Goal: Check status: Check status

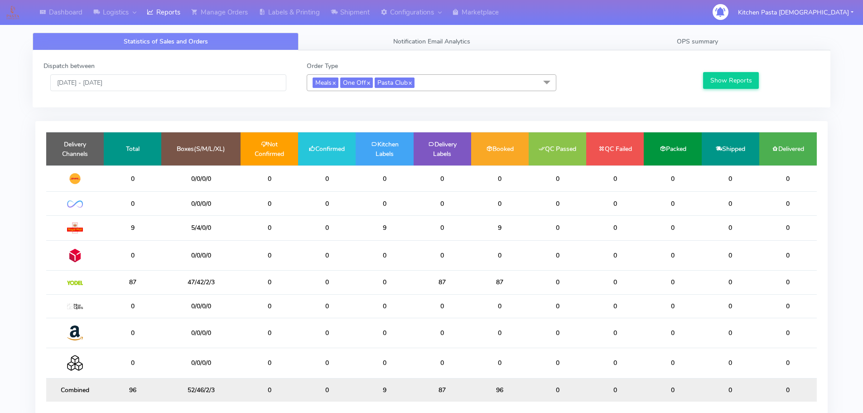
drag, startPoint x: 454, startPoint y: 88, endPoint x: 432, endPoint y: 95, distance: 23.4
click at [455, 88] on span "Meals x One Off x Pasta Club x" at bounding box center [432, 82] width 250 height 17
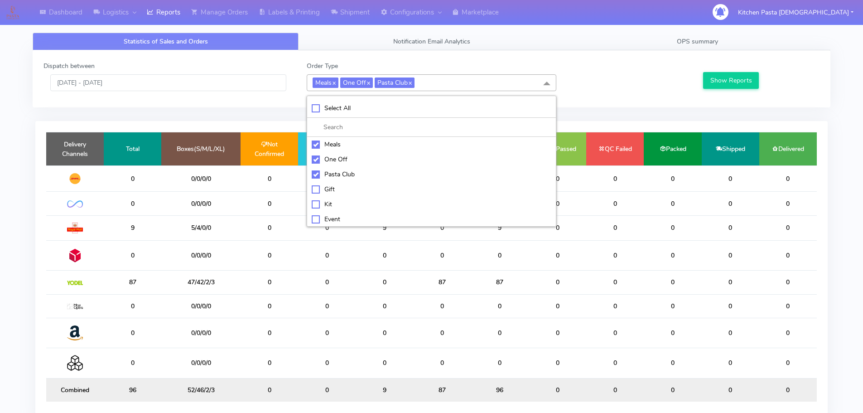
click at [369, 142] on div "Meals" at bounding box center [432, 145] width 240 height 10
checkbox input "false"
drag, startPoint x: 349, startPoint y: 158, endPoint x: 343, endPoint y: 166, distance: 10.1
click at [350, 158] on div "One Off" at bounding box center [432, 159] width 240 height 10
checkbox input "false"
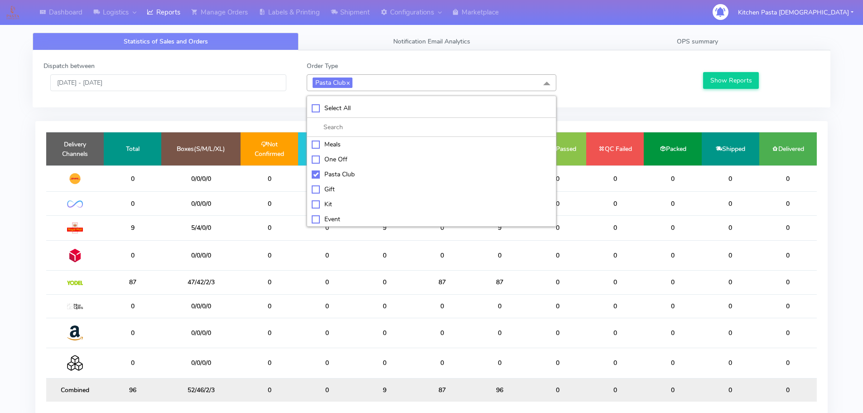
click at [347, 174] on div "Pasta Club" at bounding box center [432, 174] width 240 height 10
checkbox input "false"
click at [342, 203] on div "Kit" at bounding box center [432, 203] width 240 height 10
click at [708, 80] on button "Show Reports" at bounding box center [731, 80] width 56 height 17
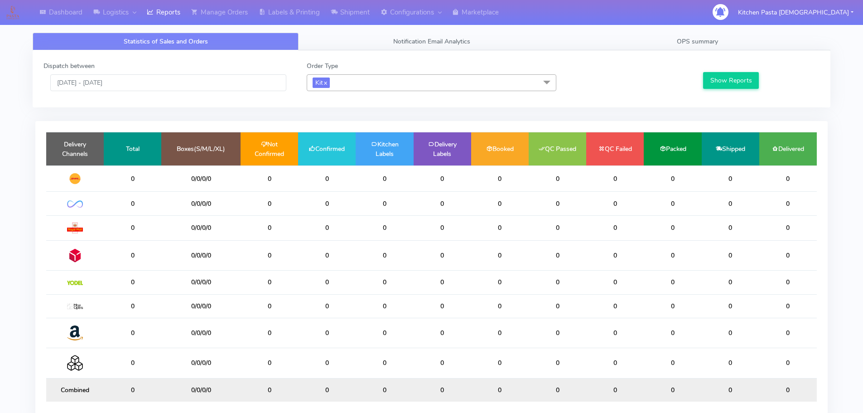
click at [337, 87] on span "Kit x" at bounding box center [432, 82] width 250 height 17
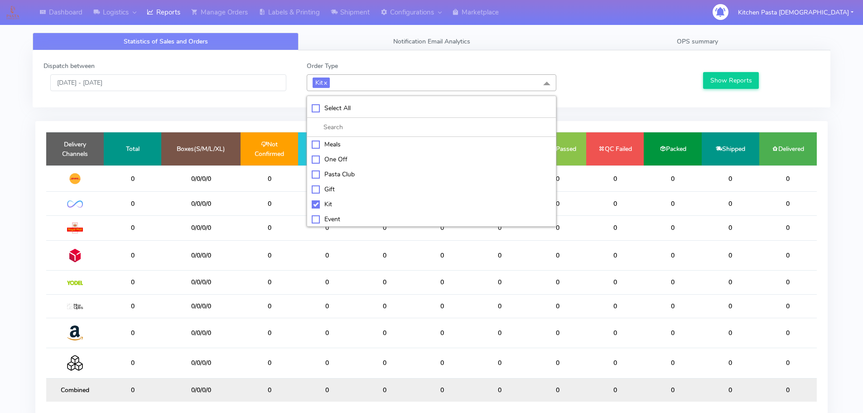
click at [336, 203] on div "Kit" at bounding box center [432, 204] width 240 height 10
checkbox input "false"
click at [342, 214] on div "ATAVI" at bounding box center [432, 218] width 240 height 10
checkbox input "true"
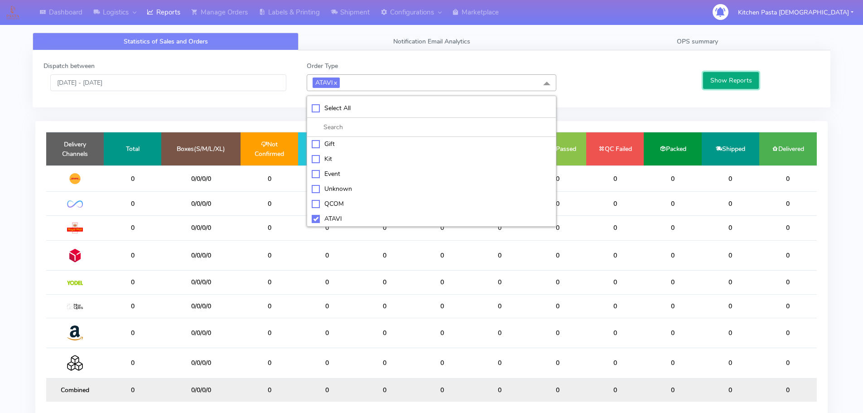
click at [739, 81] on button "Show Reports" at bounding box center [731, 80] width 56 height 17
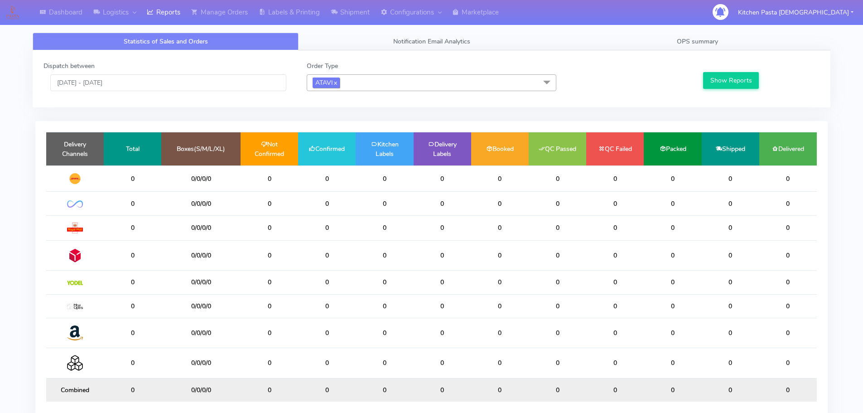
click at [337, 79] on link "x" at bounding box center [335, 82] width 4 height 10
click at [167, 86] on input "[DATE] - [DATE]" at bounding box center [168, 82] width 236 height 17
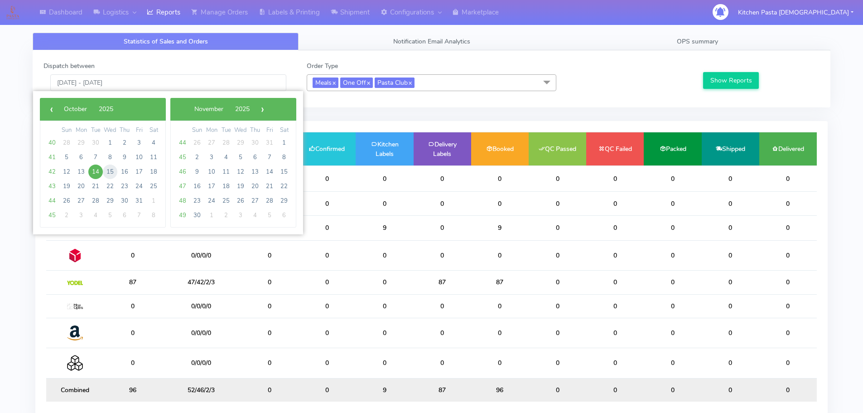
click at [113, 173] on span "15" at bounding box center [110, 171] width 14 height 14
click at [113, 173] on td "0" at bounding box center [133, 178] width 58 height 26
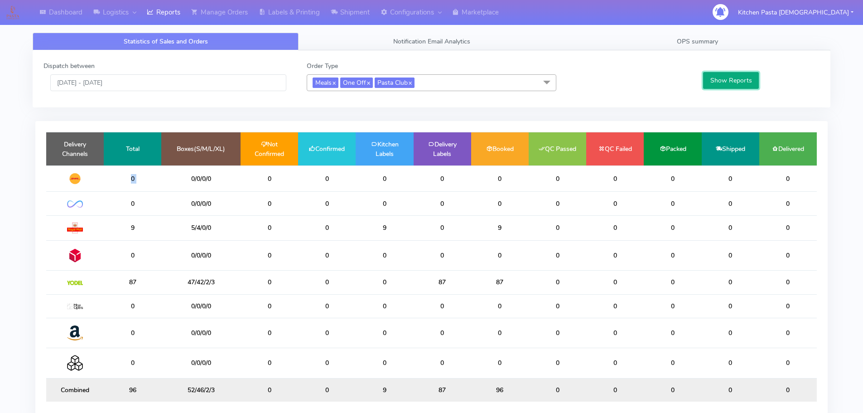
click at [732, 83] on button "Show Reports" at bounding box center [731, 80] width 56 height 17
click at [174, 82] on input "15/10/2025 - 15/10/2025" at bounding box center [168, 82] width 236 height 17
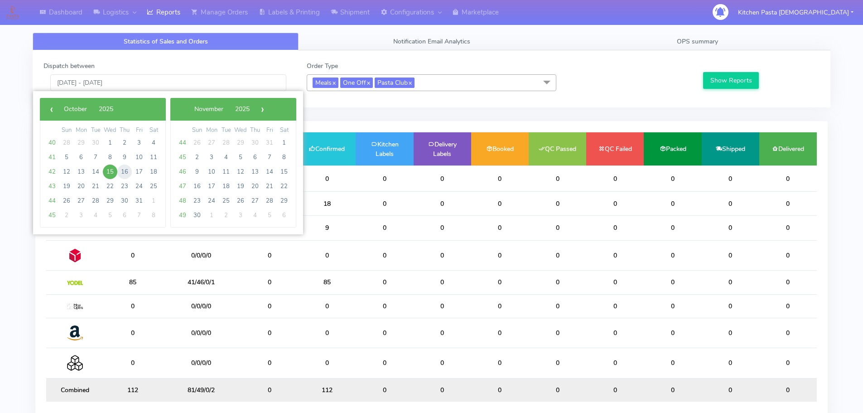
click at [125, 175] on span "16" at bounding box center [124, 171] width 14 height 14
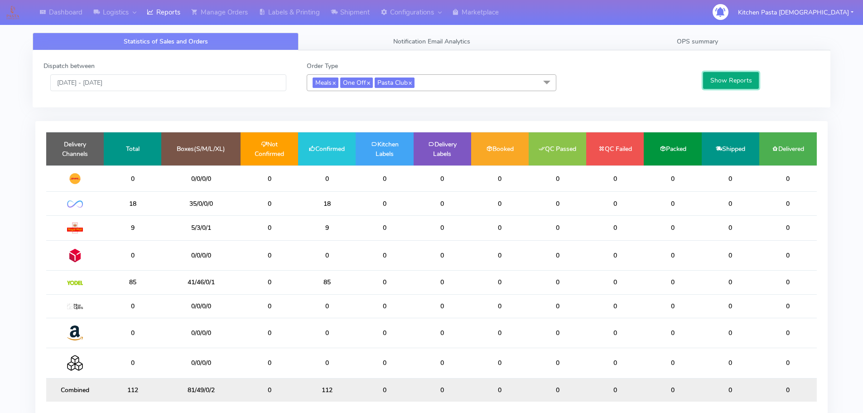
click at [711, 79] on button "Show Reports" at bounding box center [731, 80] width 56 height 17
click at [179, 84] on input "16/10/2025 - 16/10/2025" at bounding box center [168, 82] width 236 height 17
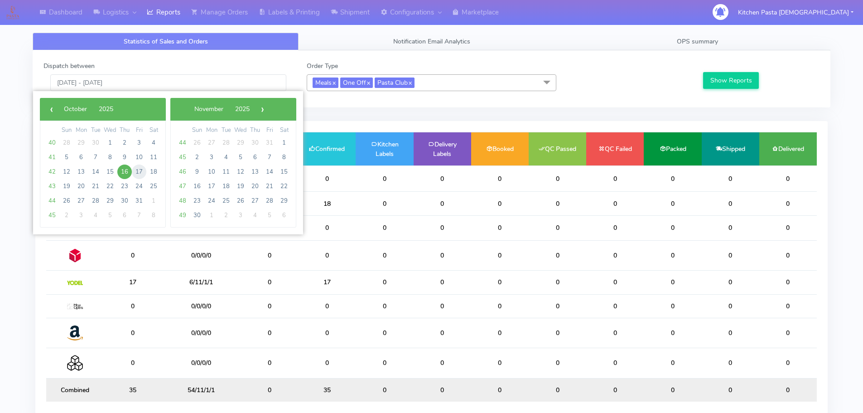
click at [136, 175] on span "17" at bounding box center [139, 171] width 14 height 14
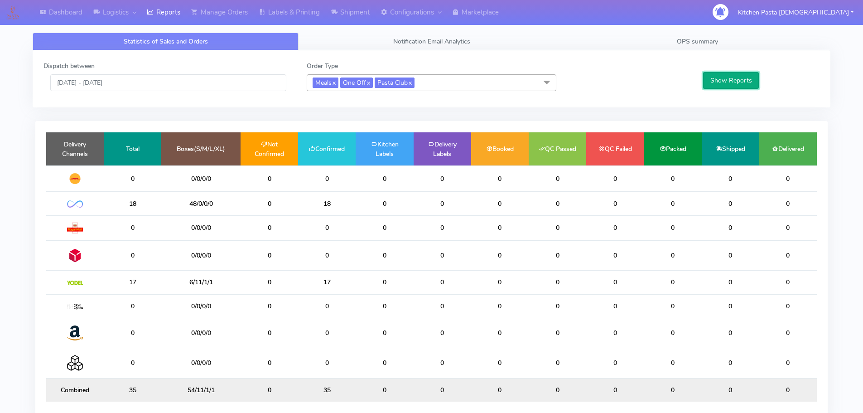
click at [733, 86] on button "Show Reports" at bounding box center [731, 80] width 56 height 17
click at [191, 84] on input "17/10/2025 - 17/10/2025" at bounding box center [168, 82] width 236 height 17
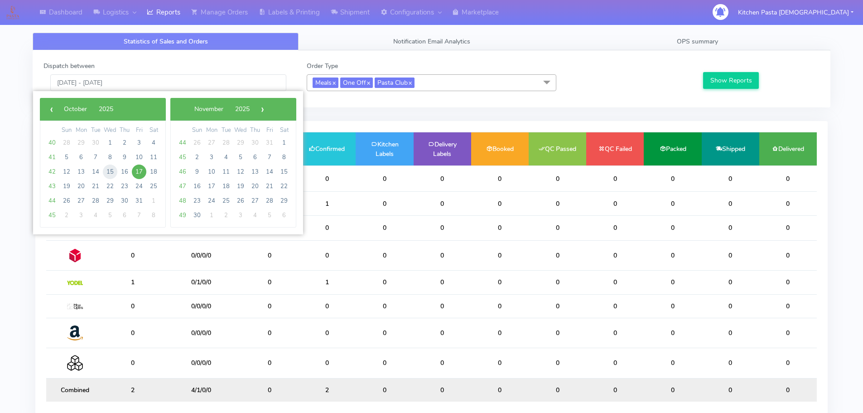
click at [115, 174] on span "15" at bounding box center [110, 171] width 14 height 14
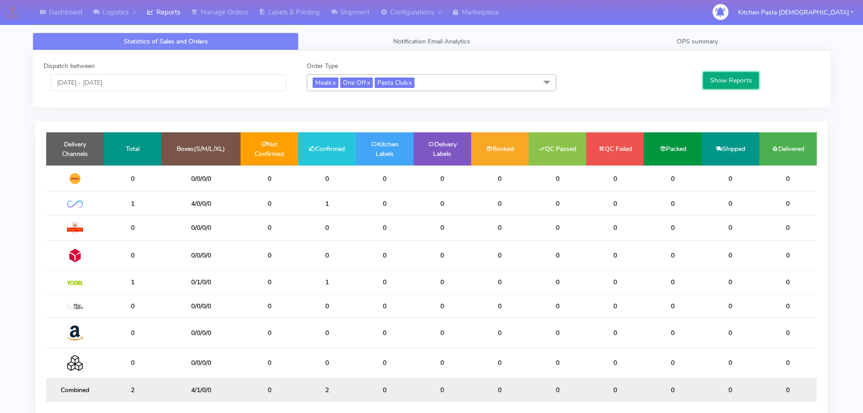
click at [715, 79] on button "Show Reports" at bounding box center [731, 80] width 56 height 17
click at [235, 79] on input "15/10/2025 - 15/10/2025" at bounding box center [168, 82] width 236 height 17
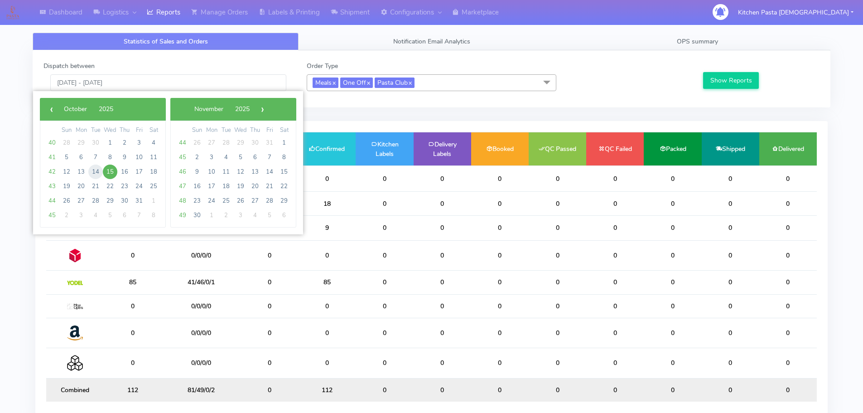
click at [100, 169] on span "14" at bounding box center [95, 171] width 14 height 14
type input "[DATE] - [DATE]"
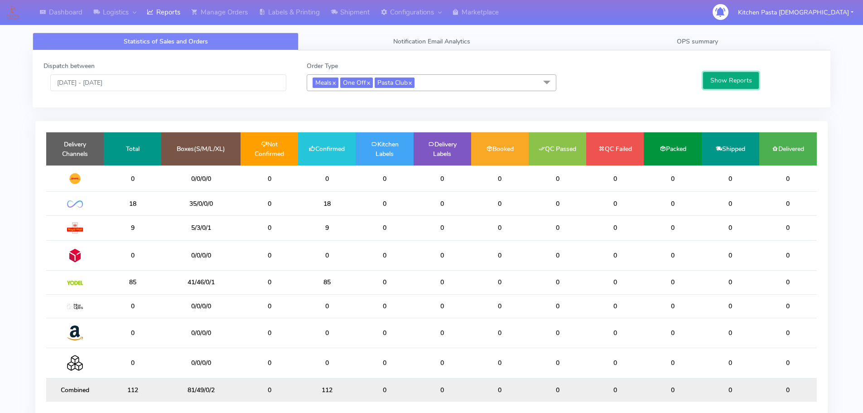
click at [755, 80] on button "Show Reports" at bounding box center [731, 80] width 56 height 17
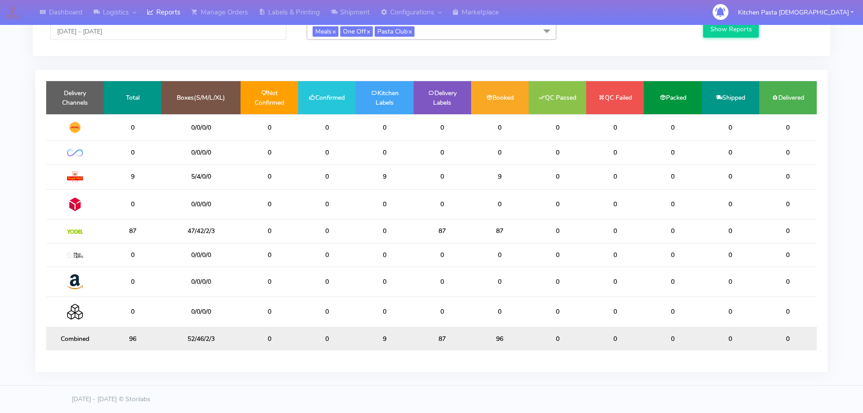
scroll to position [52, 0]
click at [478, 266] on td "0" at bounding box center [500, 255] width 58 height 24
click at [462, 273] on td "0" at bounding box center [443, 281] width 58 height 30
